Goal: Entertainment & Leisure: Consume media (video, audio)

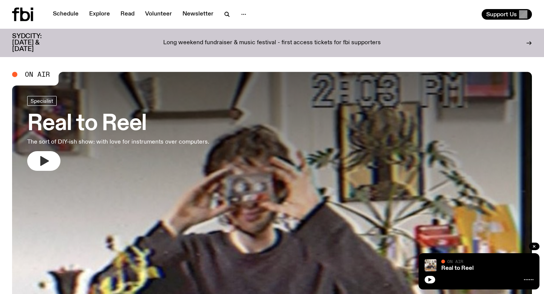
click at [53, 159] on button "button" at bounding box center [43, 161] width 33 height 20
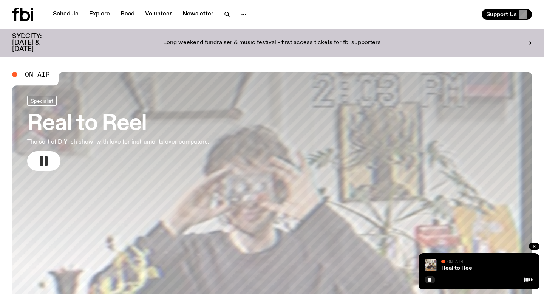
click at [46, 159] on rect "button" at bounding box center [46, 160] width 3 height 9
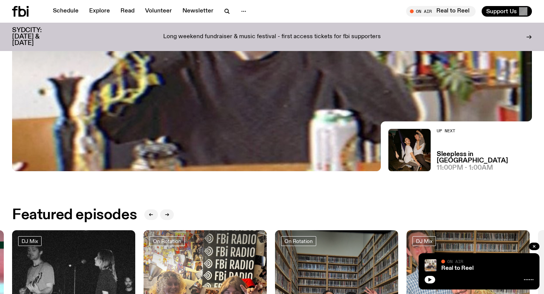
scroll to position [134, 0]
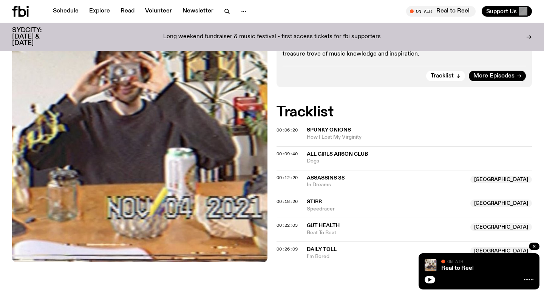
scroll to position [223, 0]
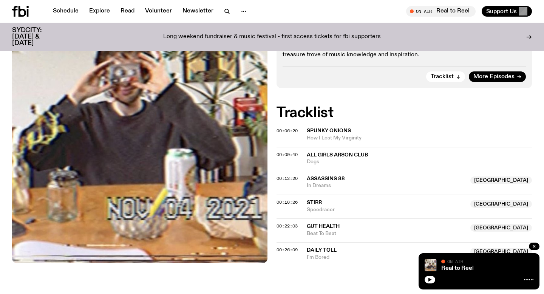
click at [323, 153] on span "All Girls Arson Club" at bounding box center [337, 154] width 61 height 5
click at [328, 129] on span "Spunky Onions" at bounding box center [329, 130] width 44 height 5
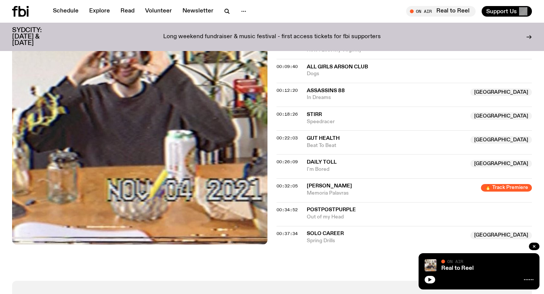
scroll to position [311, 0]
drag, startPoint x: 307, startPoint y: 184, endPoint x: 352, endPoint y: 191, distance: 45.6
click at [352, 191] on div "[PERSON_NAME] 🔥 Track Premiere Memoria Palavras" at bounding box center [392, 190] width 170 height 14
copy div "[PERSON_NAME] 🔥 Track Premiere Memoria Palavras"
drag, startPoint x: 308, startPoint y: 208, endPoint x: 364, endPoint y: 216, distance: 57.2
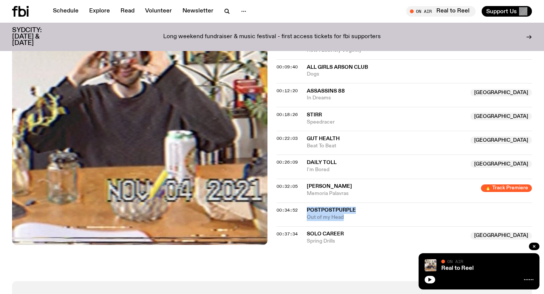
click at [364, 216] on div "PostPostPurple Out of my Head" at bounding box center [419, 214] width 225 height 14
copy div "PostPostPurple Out of my Head"
drag, startPoint x: 308, startPoint y: 185, endPoint x: 353, endPoint y: 194, distance: 45.1
click at [353, 194] on div "[PERSON_NAME] 🔥 Track Premiere Memoria Palavras" at bounding box center [392, 190] width 170 height 14
click at [307, 184] on span "[PERSON_NAME]" at bounding box center [329, 186] width 45 height 5
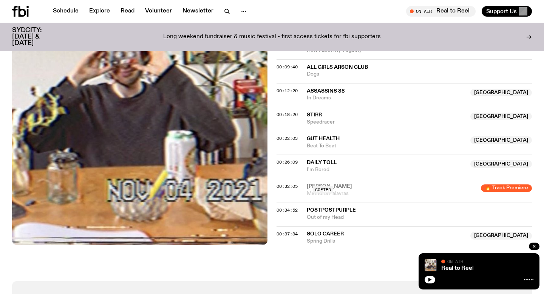
drag, startPoint x: 307, startPoint y: 184, endPoint x: 314, endPoint y: 184, distance: 7.2
click at [312, 184] on div "Copied" at bounding box center [392, 190] width 170 height 14
